Goal: Task Accomplishment & Management: Manage account settings

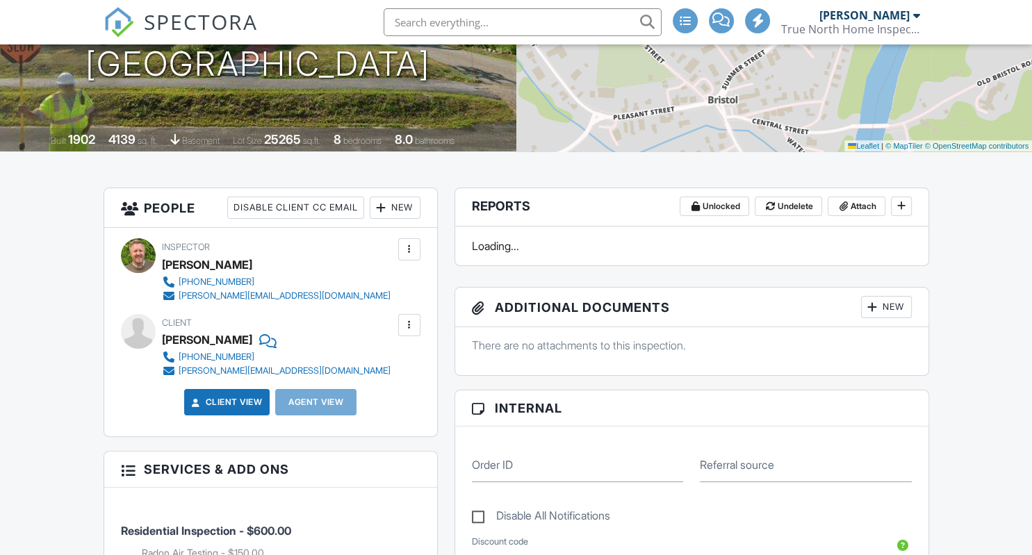
scroll to position [220, 0]
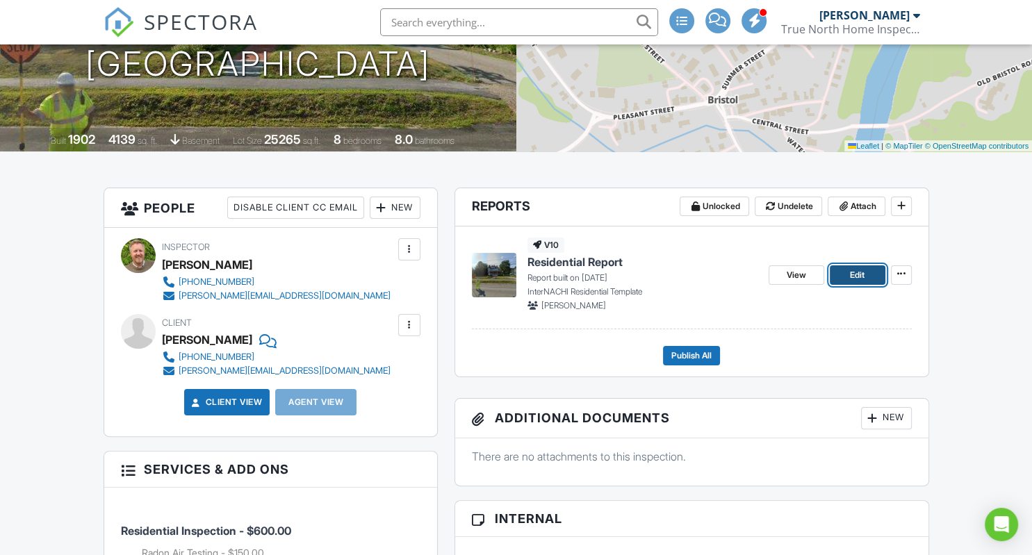
click at [852, 274] on span "Edit" at bounding box center [857, 275] width 15 height 14
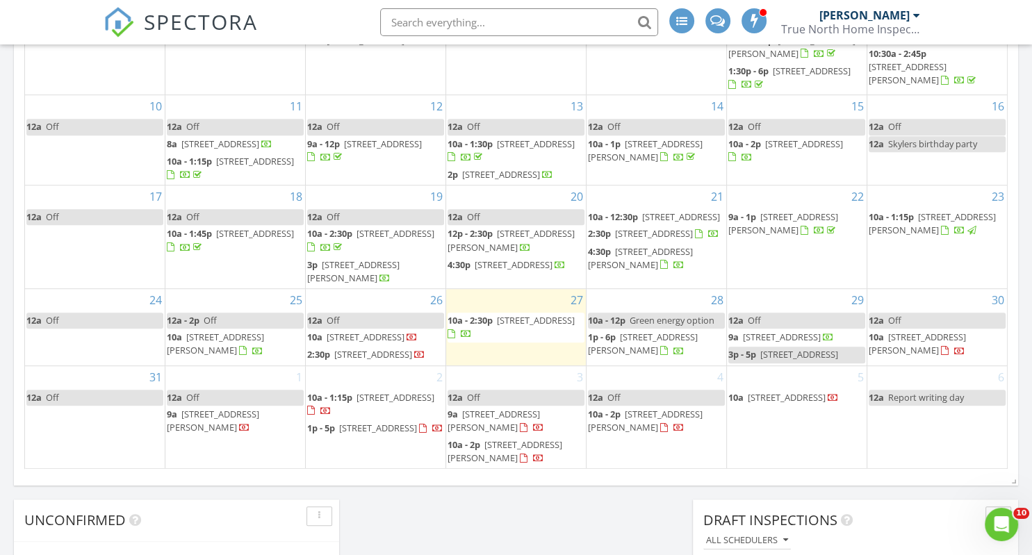
scroll to position [77, 0]
click at [654, 240] on span "129 Lone Tree Rd, Dublin 03444" at bounding box center [654, 233] width 78 height 13
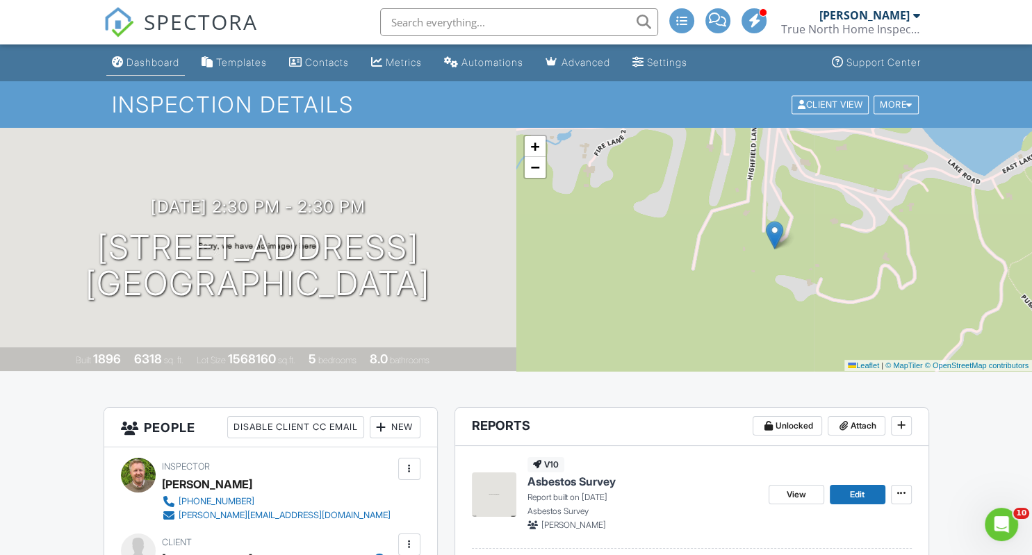
click at [139, 61] on div "Dashboard" at bounding box center [152, 62] width 53 height 12
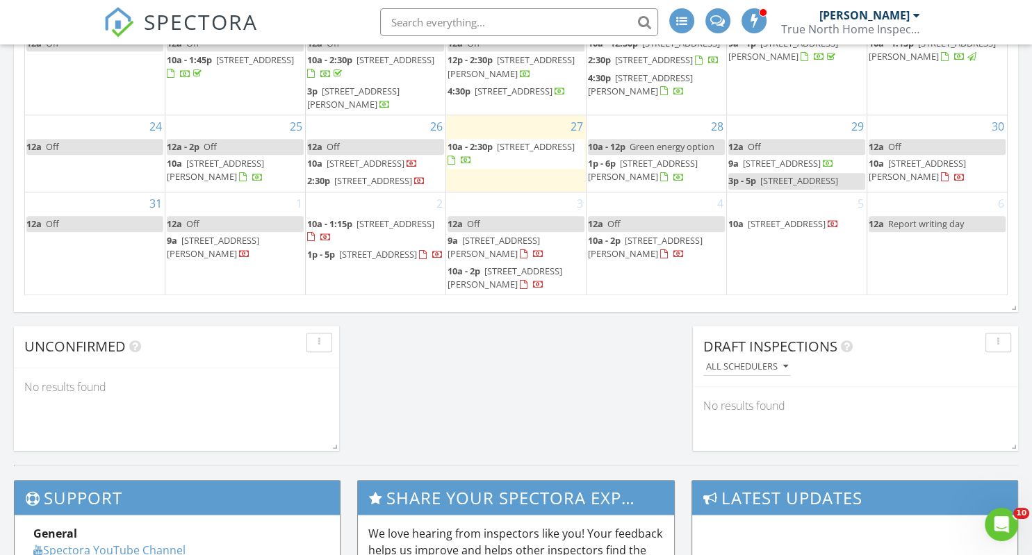
scroll to position [90, 0]
click at [650, 97] on span "45 Dover St, Keene 03431" at bounding box center [640, 85] width 105 height 26
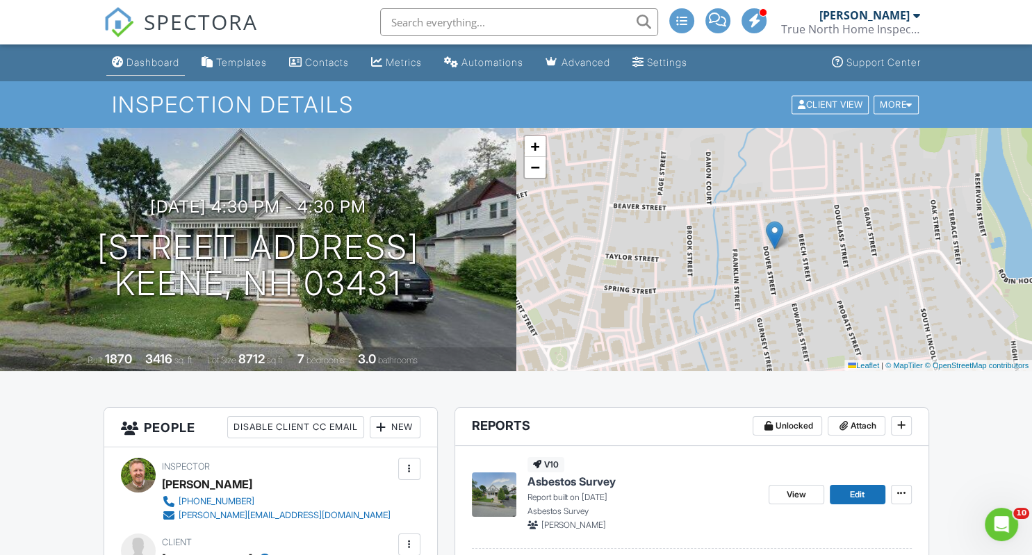
click at [140, 63] on div "Dashboard" at bounding box center [152, 62] width 53 height 12
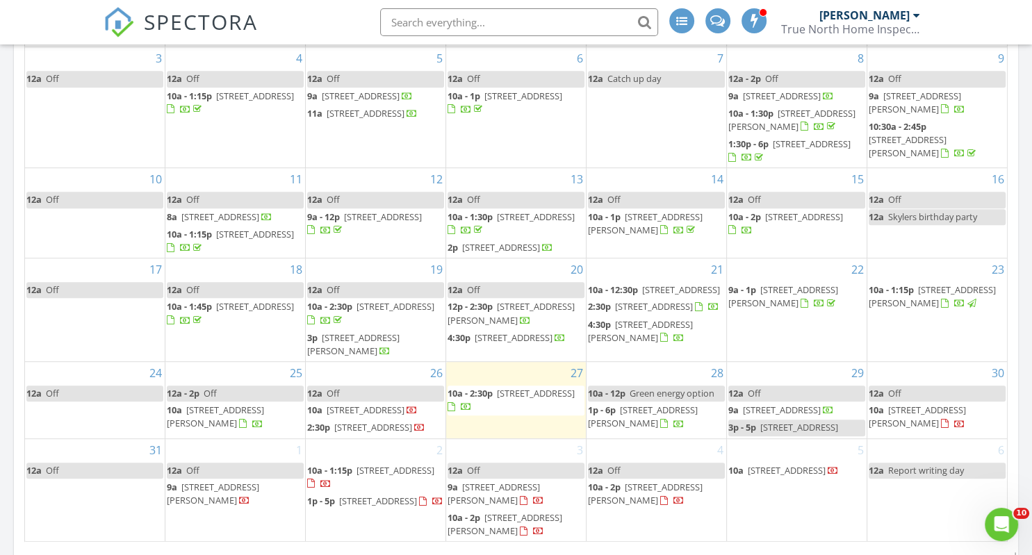
scroll to position [880, 0]
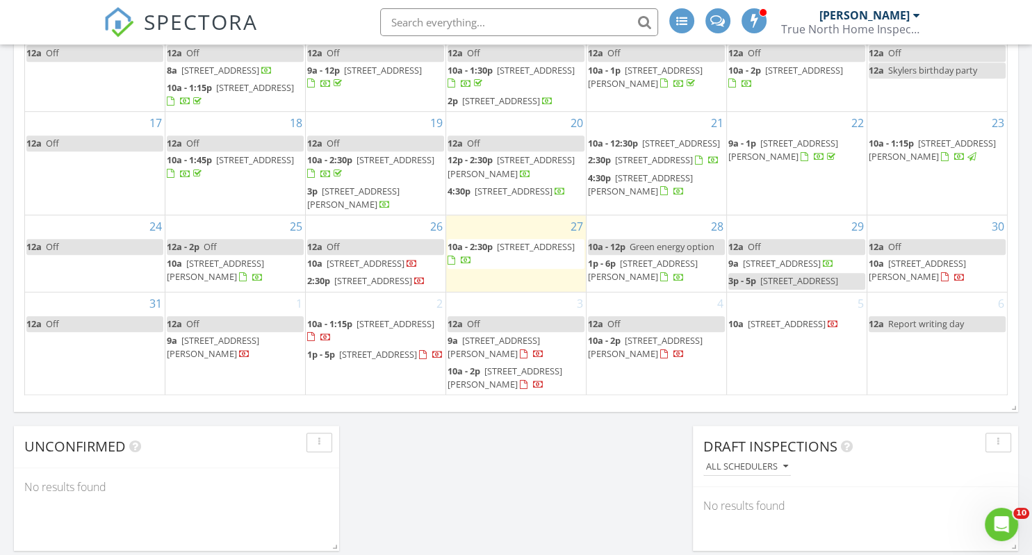
click at [497, 240] on span "75 Summer St, Bristol 03222" at bounding box center [536, 246] width 78 height 13
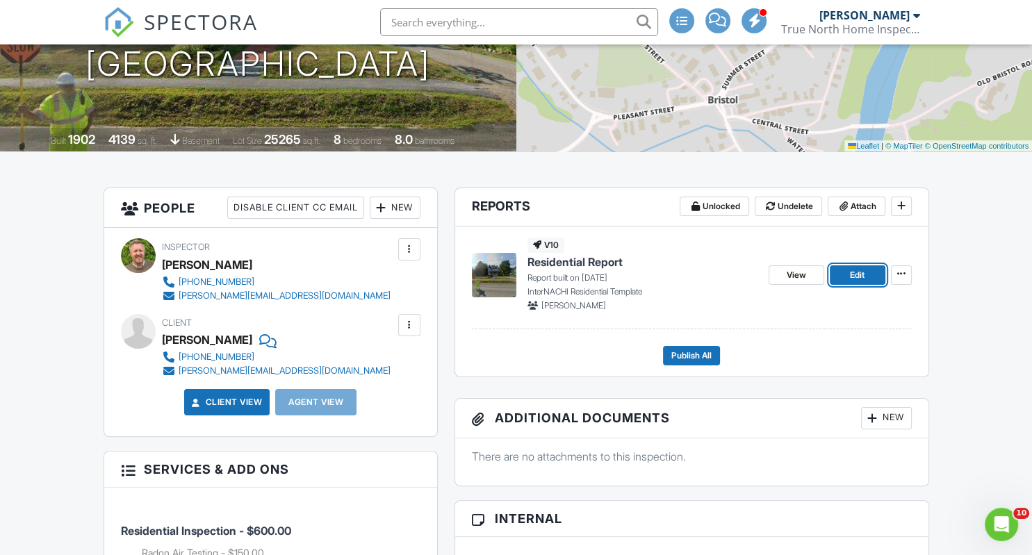
click at [849, 276] on link "Edit" at bounding box center [857, 274] width 56 height 19
